Goal: Task Accomplishment & Management: Complete application form

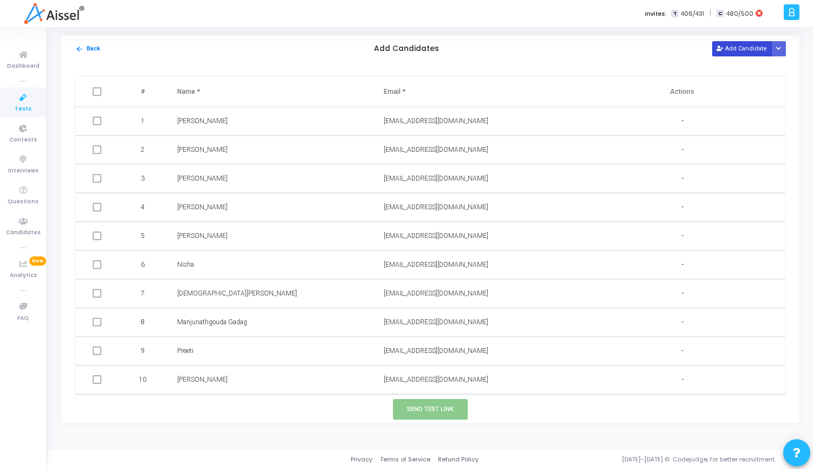
click at [759, 48] on button "Add Candidate" at bounding box center [742, 48] width 60 height 15
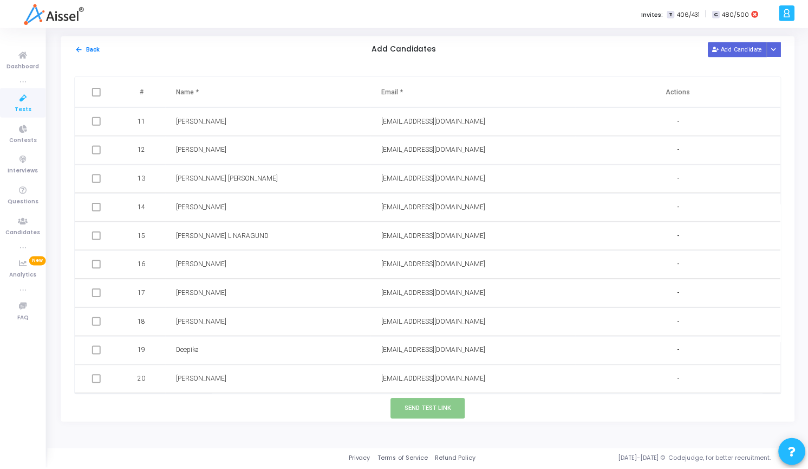
scroll to position [315, 0]
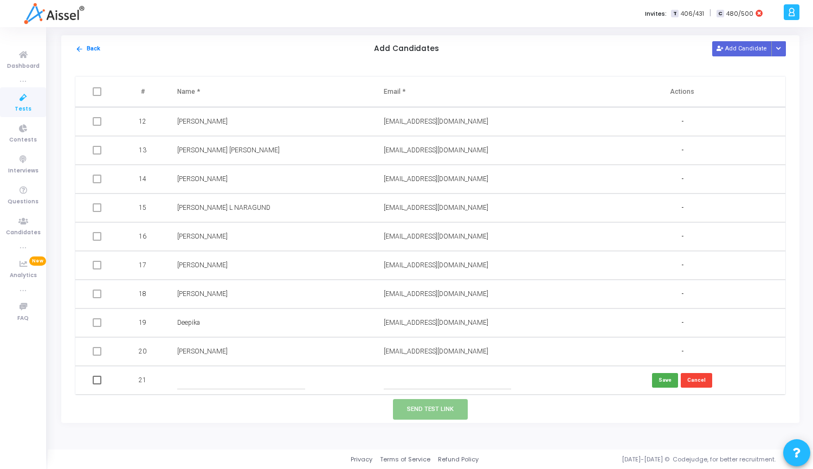
click at [415, 381] on input "text" at bounding box center [448, 380] width 128 height 18
paste input "[EMAIL_ADDRESS][DOMAIN_NAME]"
type input "[EMAIL_ADDRESS][DOMAIN_NAME]"
click at [251, 380] on input "text" at bounding box center [241, 380] width 128 height 18
paste input "[PERSON_NAME] G"
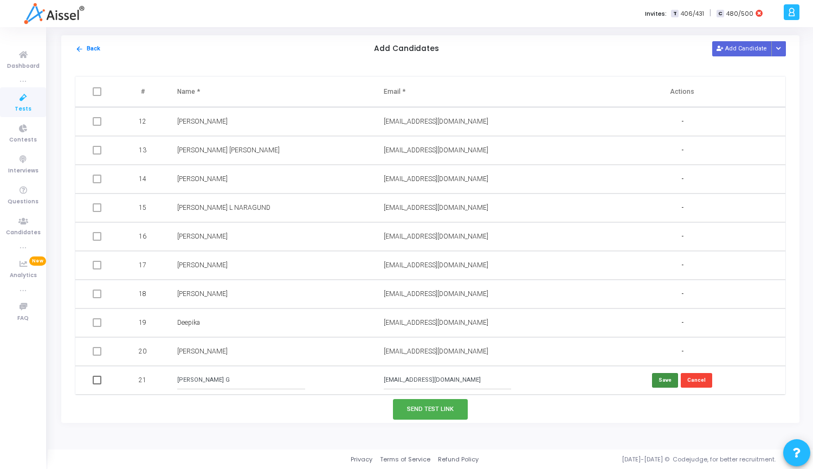
type input "[PERSON_NAME] G"
click at [664, 383] on button "Save" at bounding box center [665, 380] width 26 height 15
click at [94, 383] on span at bounding box center [97, 380] width 9 height 9
click at [96, 384] on input "checkbox" at bounding box center [96, 384] width 1 height 1
checkbox input "true"
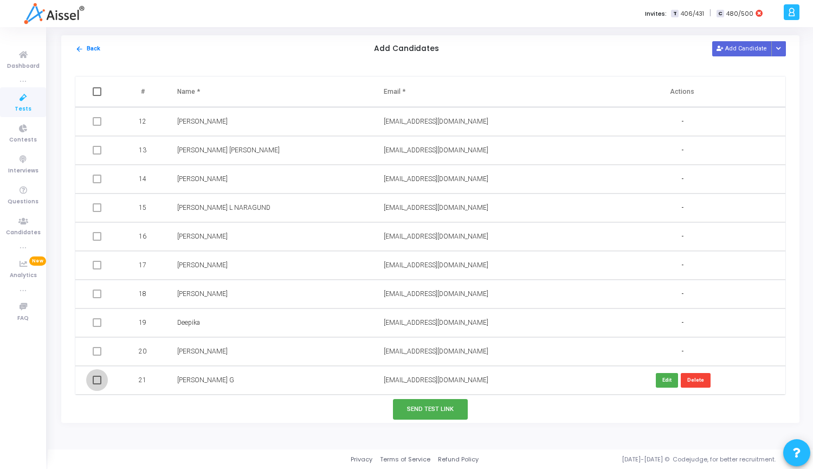
checkbox input "true"
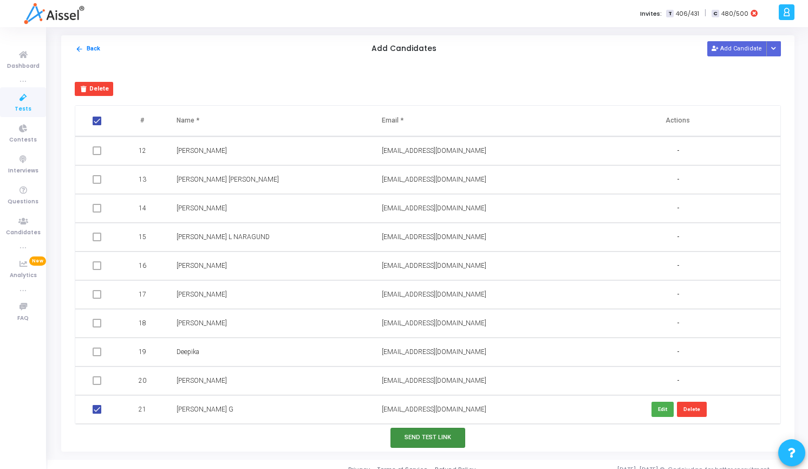
click at [452, 440] on button "Send Test Link" at bounding box center [428, 438] width 75 height 20
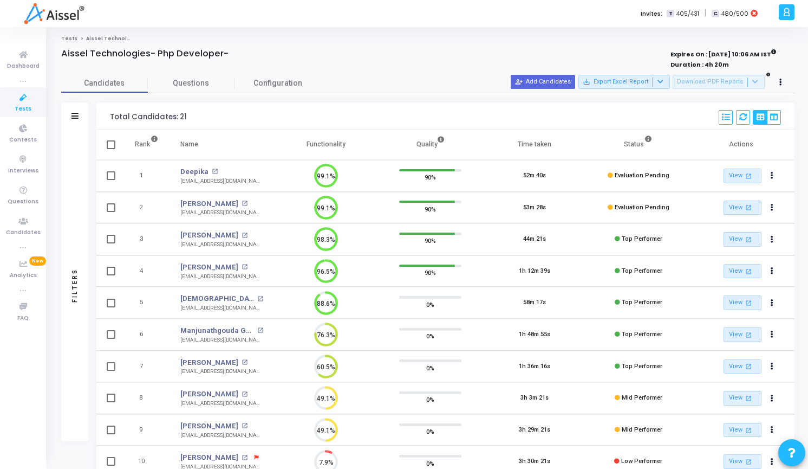
scroll to position [0, 0]
